Goal: Entertainment & Leisure: Consume media (video, audio)

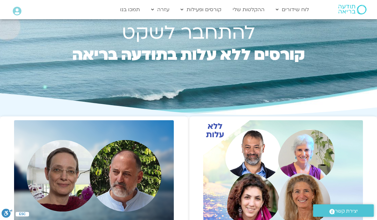
scroll to position [29, 0]
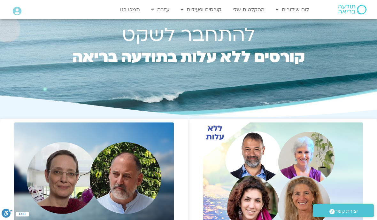
click at [254, 11] on link "ההקלטות שלי" at bounding box center [249, 10] width 38 height 12
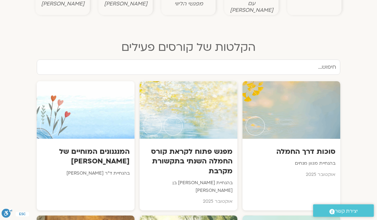
scroll to position [301, 0]
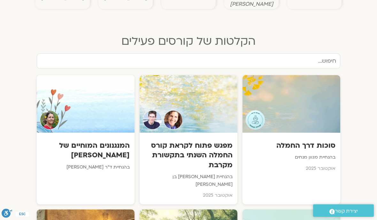
click at [300, 109] on div at bounding box center [292, 104] width 98 height 58
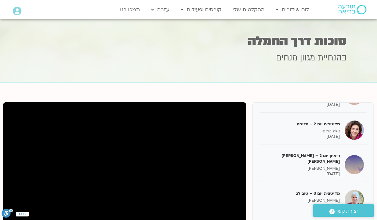
scroll to position [62, 0]
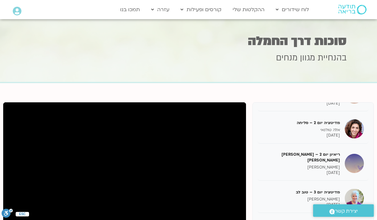
click at [325, 127] on p "אלה טולנאי" at bounding box center [302, 129] width 78 height 5
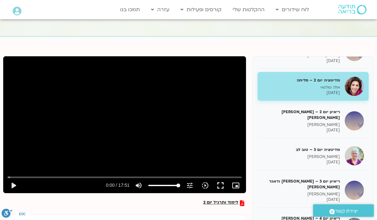
scroll to position [45, 0]
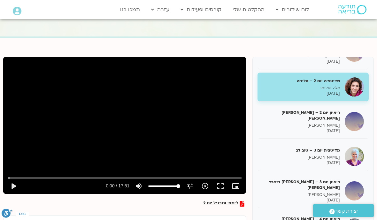
click at [11, 186] on button "play_arrow" at bounding box center [13, 185] width 15 height 15
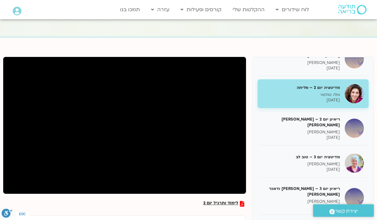
scroll to position [53, 0]
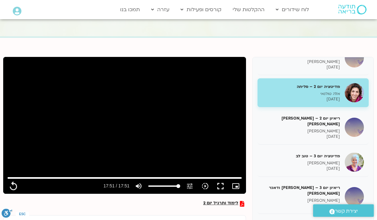
type input "1071.88"
